Goal: Information Seeking & Learning: Learn about a topic

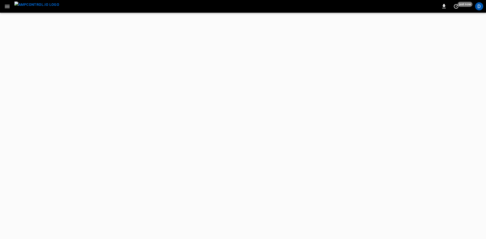
click at [11, 4] on button "button" at bounding box center [7, 6] width 10 height 9
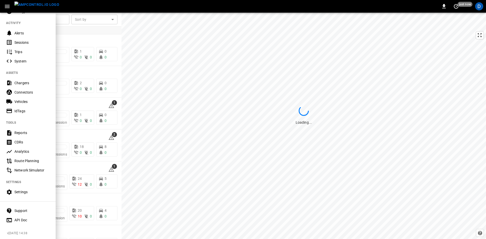
scroll to position [53, 0]
click at [19, 207] on div "Support" at bounding box center [31, 209] width 35 height 5
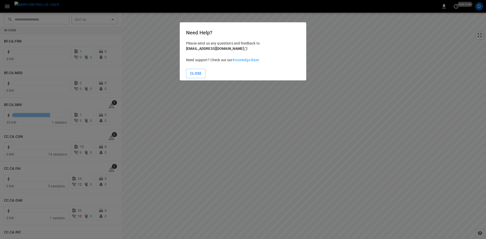
click at [243, 60] on link "Knowledge Base" at bounding box center [245, 60] width 27 height 4
